Goal: Task Accomplishment & Management: Complete application form

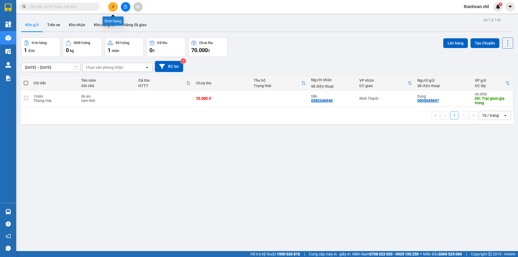
click at [113, 5] on icon "plus" at bounding box center [113, 7] width 4 height 4
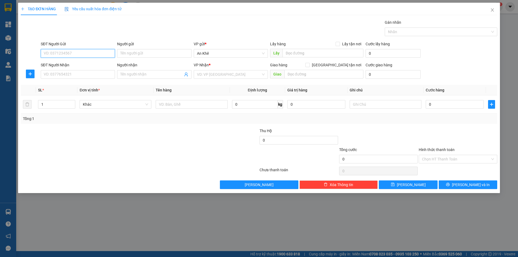
click at [74, 57] on input "SĐT Người Gửi" at bounding box center [78, 53] width 74 height 9
click at [74, 64] on div "0973143022" at bounding box center [78, 64] width 68 height 6
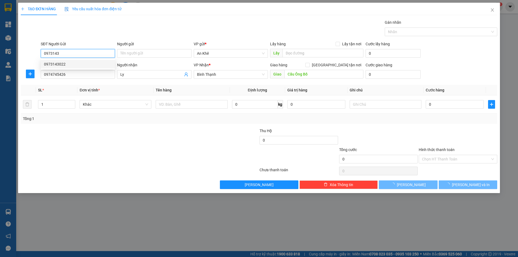
type input "0973143022"
type input "0974745426"
type input "Ly"
type input "Cầu Ông Bố"
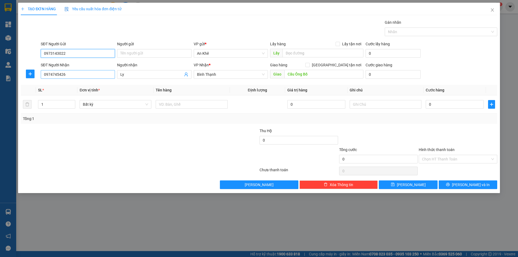
type input "0973143022"
click at [85, 73] on input "0974745426" at bounding box center [78, 74] width 74 height 9
drag, startPoint x: 87, startPoint y: 75, endPoint x: 40, endPoint y: 74, distance: 46.7
click at [40, 74] on div "SĐT Người Nhận 0974745426" at bounding box center [78, 71] width 76 height 19
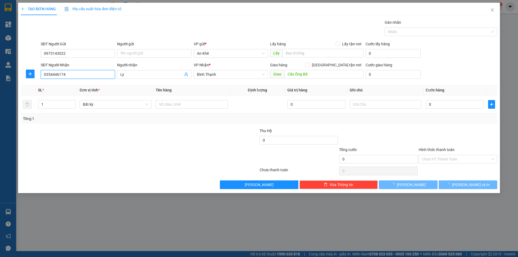
type input "0354446174"
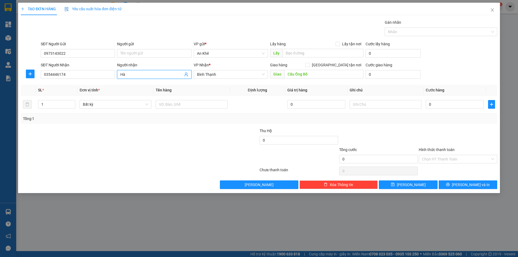
type input "Hà"
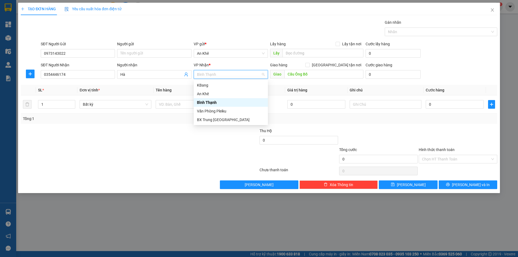
click at [207, 99] on div "Bình Thạnh" at bounding box center [231, 102] width 74 height 9
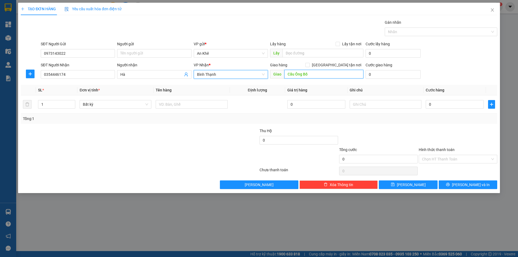
click at [314, 75] on input "Cầu Ông Bố" at bounding box center [323, 74] width 79 height 9
click at [146, 104] on span "Bất kỳ" at bounding box center [115, 104] width 65 height 8
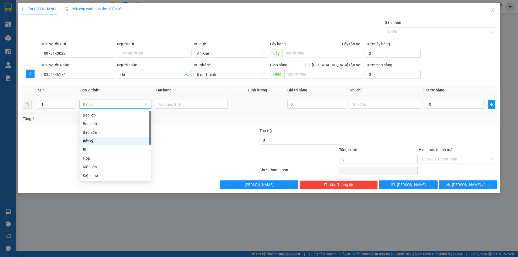
type input "th"
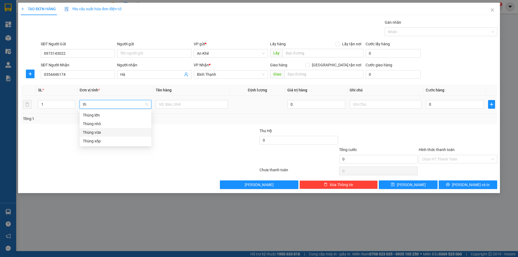
click at [110, 134] on div "Thùng vừa" at bounding box center [115, 133] width 65 height 6
click at [147, 104] on span "Thùng vừa" at bounding box center [115, 104] width 65 height 8
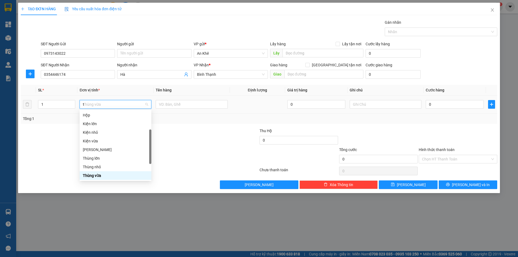
type input "th"
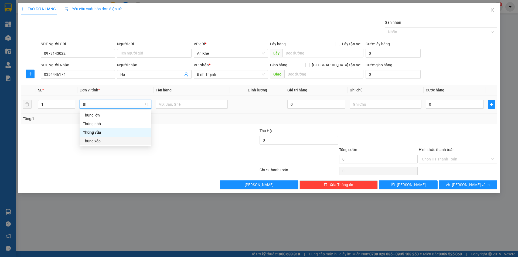
click at [116, 143] on div "Thùng xốp" at bounding box center [115, 141] width 65 height 6
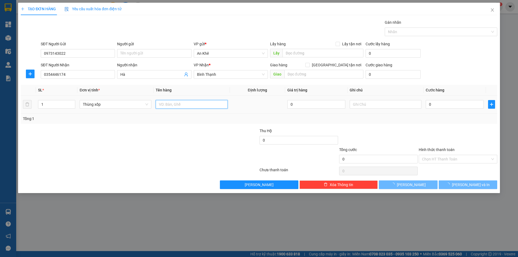
click at [180, 101] on input "text" at bounding box center [192, 104] width 72 height 9
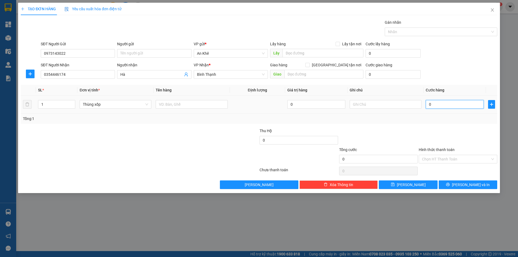
drag, startPoint x: 454, startPoint y: 102, endPoint x: 451, endPoint y: 97, distance: 5.6
click at [454, 102] on input "0" at bounding box center [455, 104] width 58 height 9
type input "9"
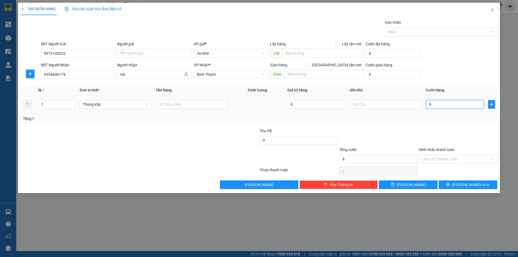
type input "90"
type input "900"
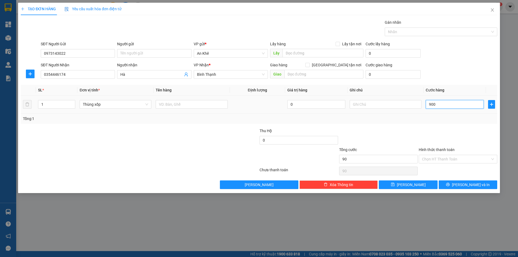
type input "900"
type input "9.000"
type input "90.000"
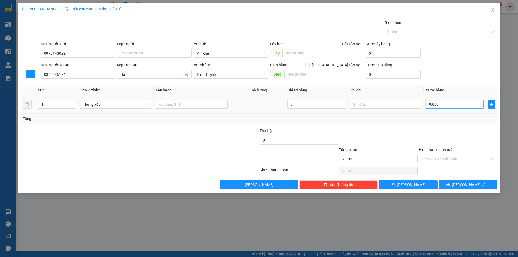
type input "90.000"
click at [431, 134] on div at bounding box center [458, 137] width 80 height 19
click at [186, 106] on input "text" at bounding box center [192, 104] width 72 height 9
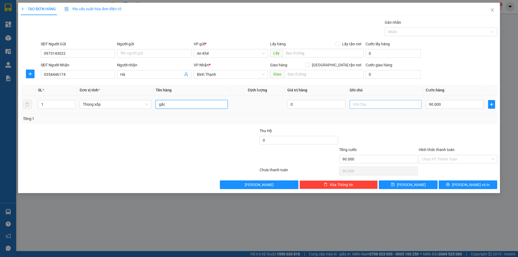
type input "gấc"
click at [377, 104] on input "text" at bounding box center [386, 104] width 72 height 9
type input "nhờ book grap"
click at [428, 128] on div at bounding box center [458, 137] width 80 height 19
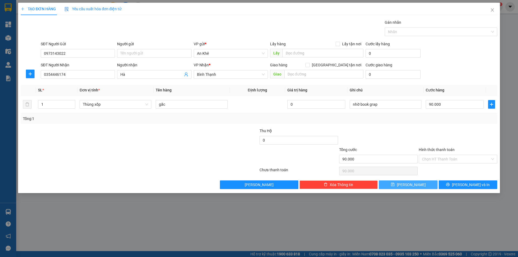
click at [419, 182] on button "Lưu" at bounding box center [408, 185] width 59 height 9
type input "0"
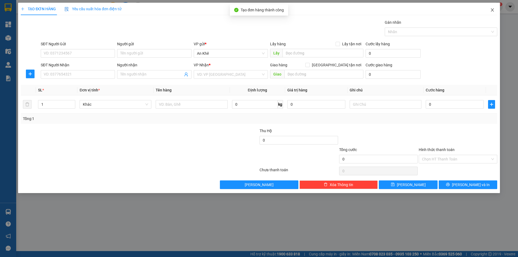
click at [492, 11] on icon "close" at bounding box center [492, 9] width 3 height 3
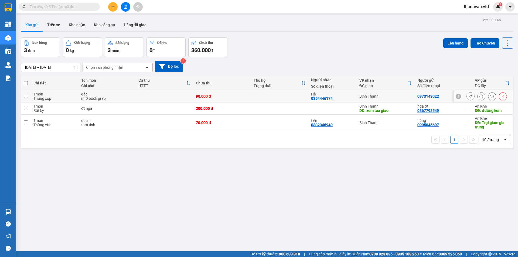
click at [469, 97] on icon at bounding box center [471, 96] width 4 height 4
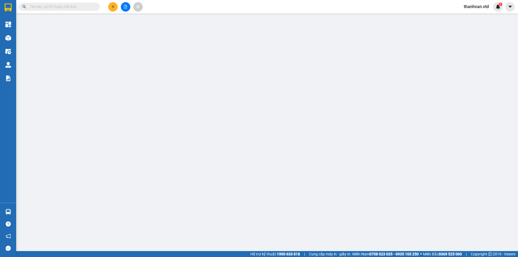
type input "0973143022"
type input "0354446174"
type input "Hà"
type input "90.000"
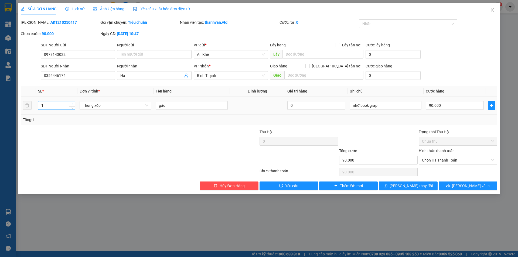
type input "2"
click at [72, 103] on span "up" at bounding box center [72, 104] width 3 height 3
click at [425, 187] on button "Lưu thay đổi" at bounding box center [408, 186] width 59 height 9
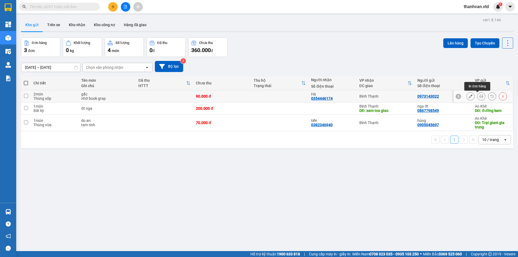
click at [480, 97] on icon at bounding box center [482, 96] width 4 height 4
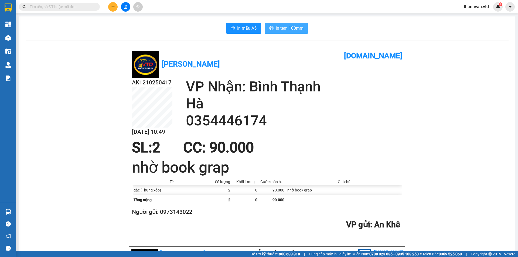
click at [287, 30] on span "In tem 100mm" at bounding box center [290, 28] width 28 height 7
click at [478, 5] on span "thanhvan.vtd" at bounding box center [477, 6] width 34 height 7
click at [474, 18] on span "Đăng xuất" at bounding box center [479, 17] width 23 height 6
